Goal: Information Seeking & Learning: Learn about a topic

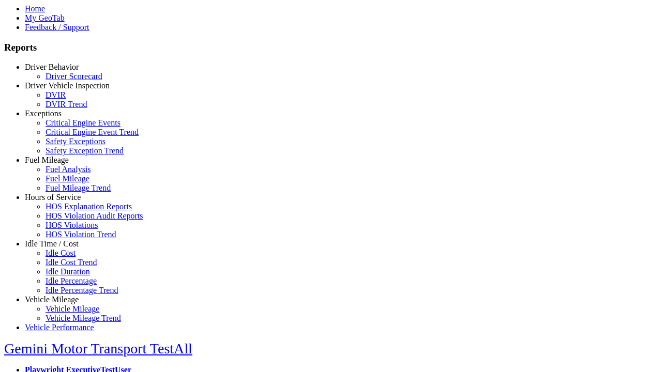
click at [59, 295] on link "Vehicle Mileage" at bounding box center [52, 299] width 54 height 9
click at [67, 314] on link "Vehicle Mileage Trend" at bounding box center [84, 318] width 76 height 9
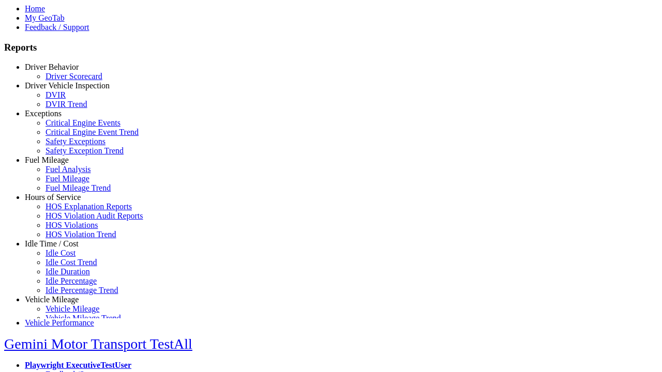
scroll to position [7, 0]
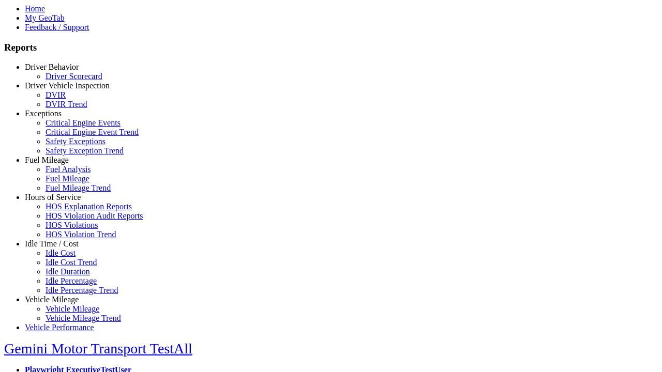
select select
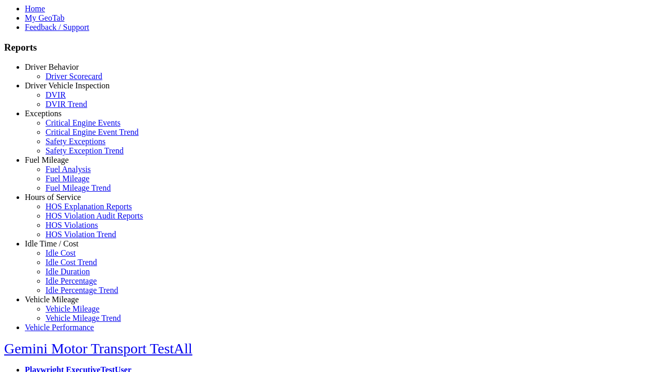
select select
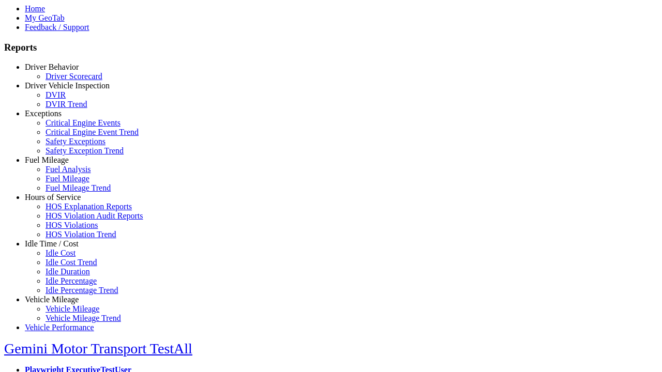
select select "**********"
